Goal: Transaction & Acquisition: Purchase product/service

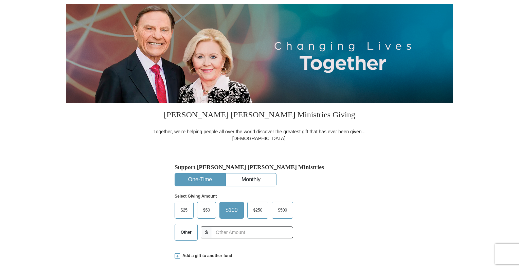
scroll to position [68, 0]
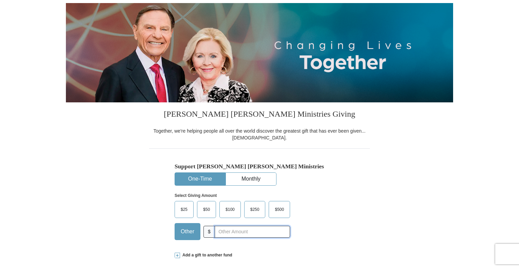
click at [223, 231] on input "text" at bounding box center [252, 231] width 75 height 12
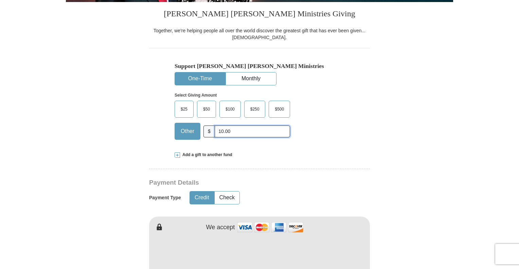
scroll to position [170, 0]
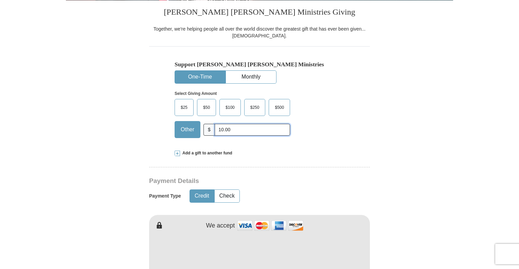
type input "10.00"
type input "Amos"
type input "Robinson"
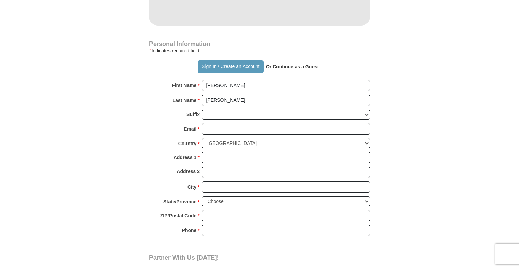
scroll to position [441, 0]
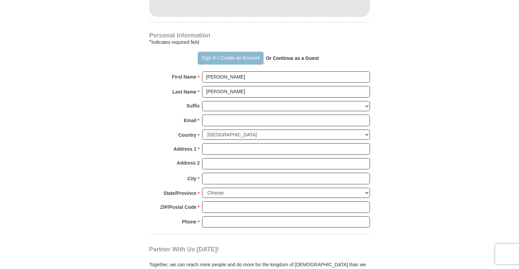
click at [219, 57] on button "Sign In / Create an Account" at bounding box center [231, 58] width 66 height 13
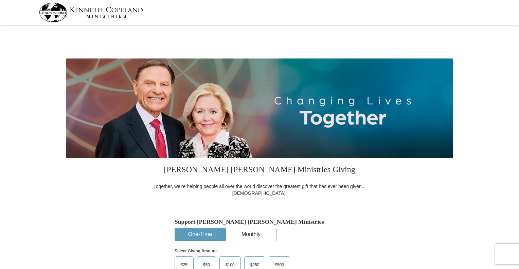
select select "TN"
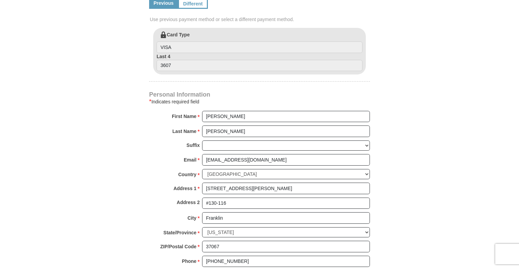
scroll to position [441, 0]
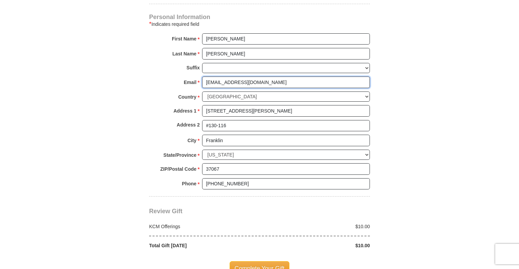
click at [255, 78] on input "arobinson@arms.cc" at bounding box center [286, 82] width 168 height 12
type input "a"
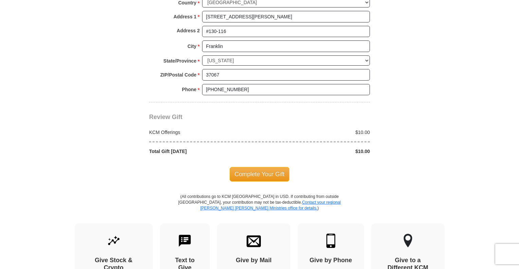
scroll to position [543, 0]
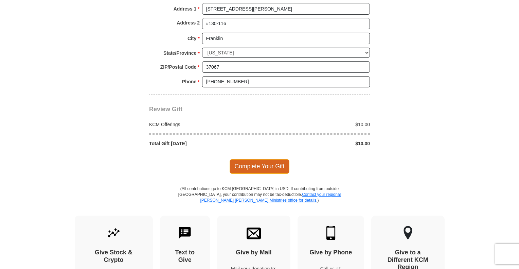
type input "robinsonamos1@gmail.com"
click at [270, 163] on span "Complete Your Gift" at bounding box center [260, 166] width 60 height 14
